Goal: Information Seeking & Learning: Check status

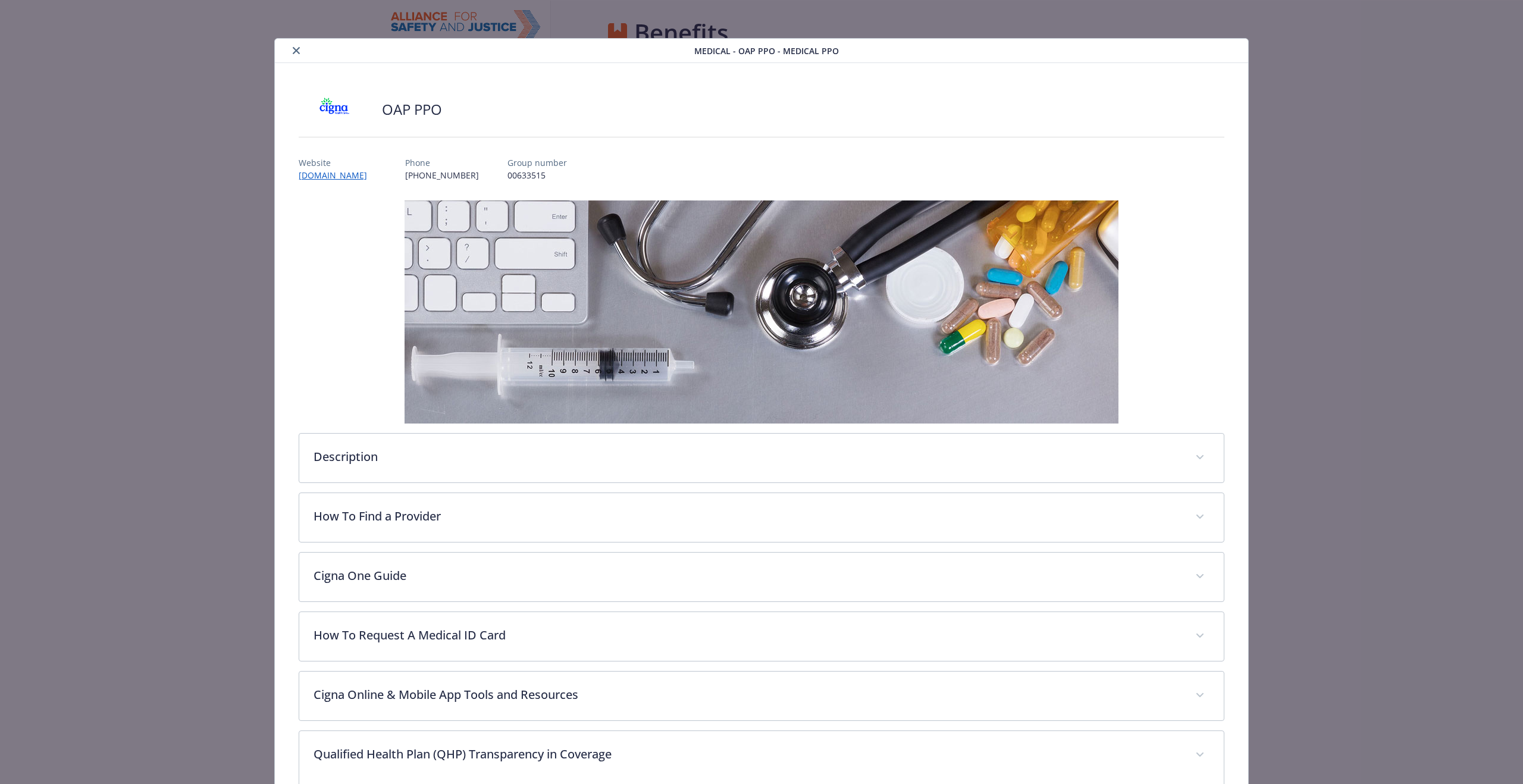
scroll to position [324, 0]
